Goal: Entertainment & Leisure: Consume media (video, audio)

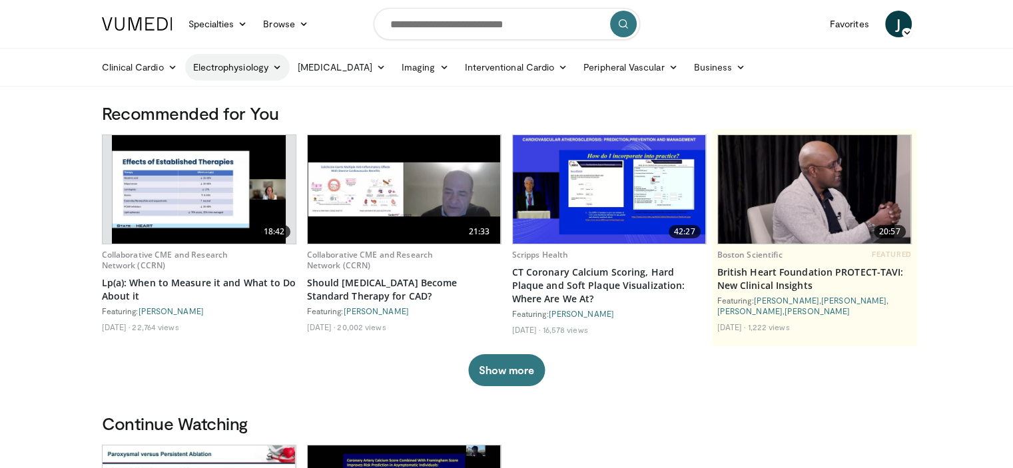
click at [274, 61] on link "Electrophysiology" at bounding box center [237, 67] width 105 height 27
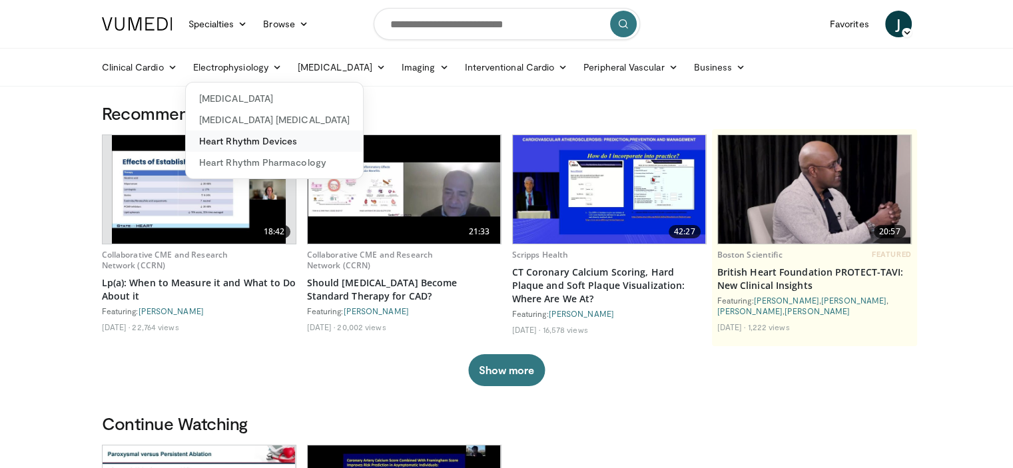
click at [274, 139] on link "Heart Rhythm Devices" at bounding box center [274, 140] width 177 height 21
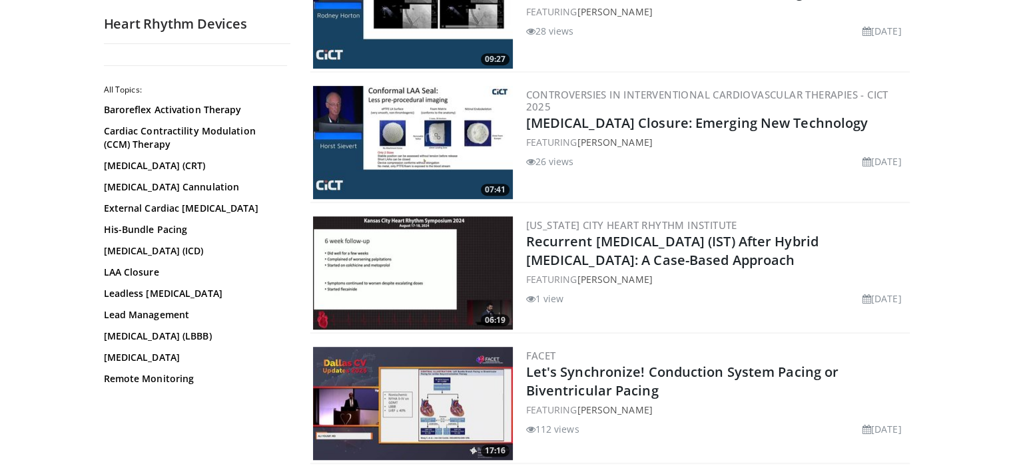
scroll to position [799, 0]
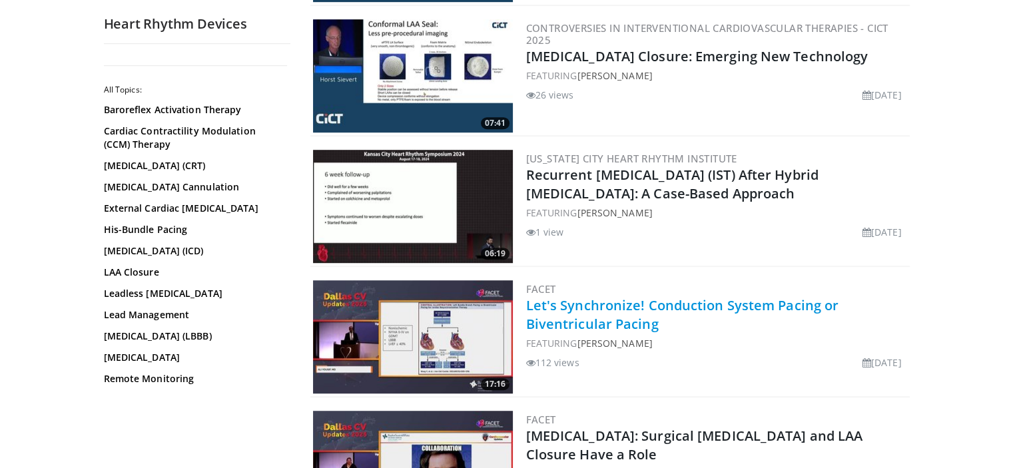
click at [642, 303] on link "Let's Synchronize! Conduction System Pacing or Biventricular Pacing" at bounding box center [682, 314] width 313 height 37
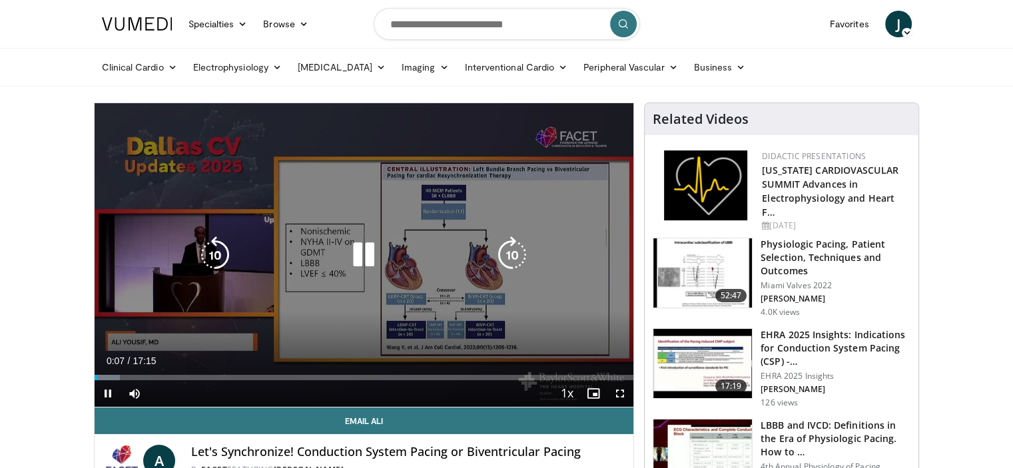
click at [362, 254] on icon "Video Player" at bounding box center [363, 254] width 37 height 37
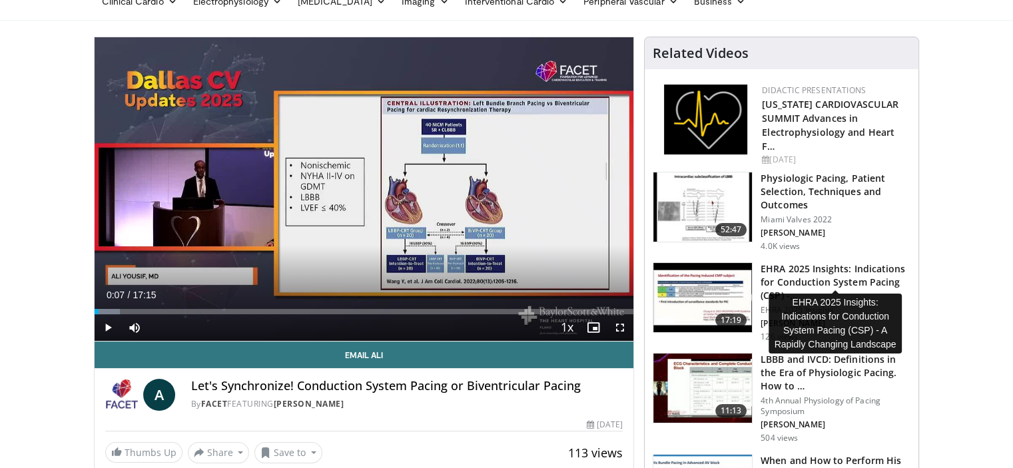
scroll to position [67, 0]
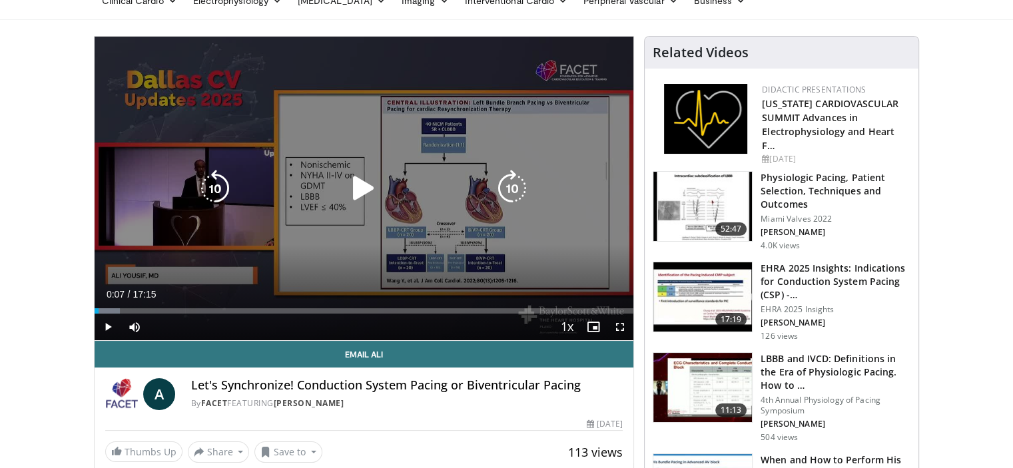
click at [188, 159] on div "10 seconds Tap to unmute" at bounding box center [364, 189] width 539 height 304
click at [374, 180] on icon "Video Player" at bounding box center [363, 188] width 37 height 37
